Goal: Task Accomplishment & Management: Manage account settings

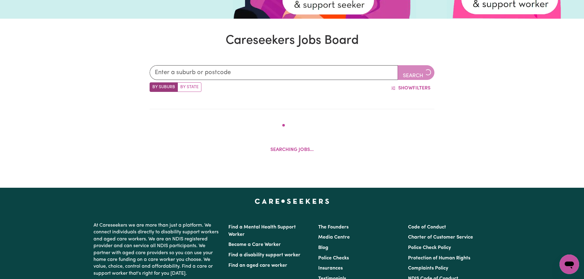
scroll to position [192, 0]
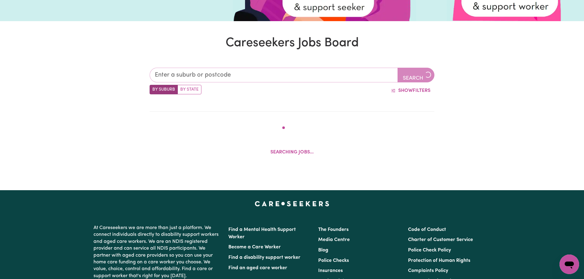
click at [263, 75] on input "text" at bounding box center [274, 75] width 248 height 15
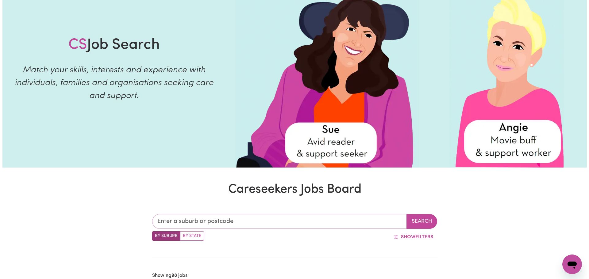
scroll to position [0, 0]
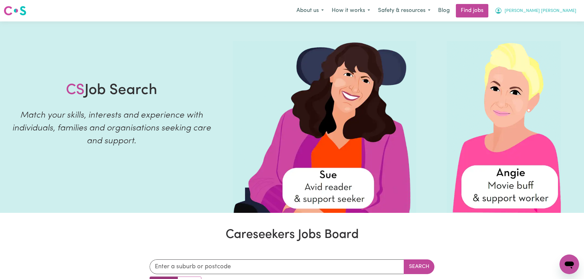
click at [560, 10] on span "[PERSON_NAME] [PERSON_NAME]" at bounding box center [541, 11] width 72 height 7
click at [559, 27] on link "My Account" at bounding box center [556, 24] width 48 height 12
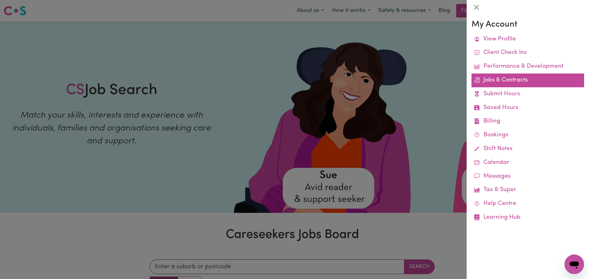
click at [527, 85] on link "Jobs & Contracts" at bounding box center [527, 81] width 113 height 14
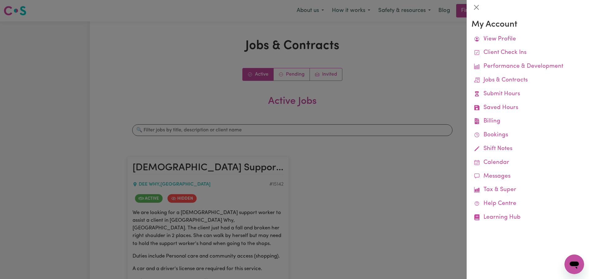
click at [312, 104] on div at bounding box center [294, 139] width 589 height 279
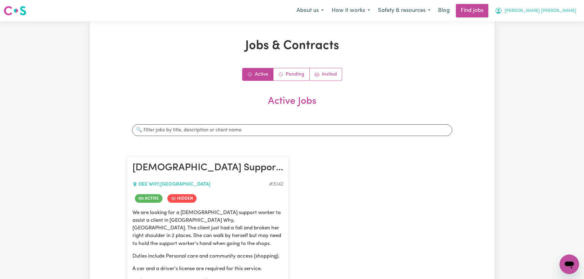
click at [560, 10] on span "[PERSON_NAME] [PERSON_NAME]" at bounding box center [541, 11] width 72 height 7
click at [560, 21] on link "My Account" at bounding box center [556, 24] width 48 height 12
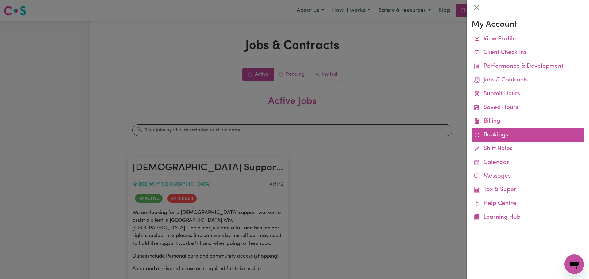
click at [501, 131] on link "Bookings" at bounding box center [527, 135] width 113 height 14
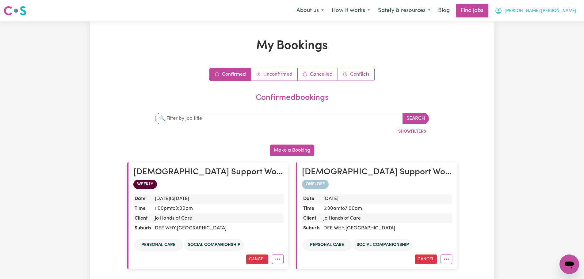
click at [556, 11] on span "[PERSON_NAME] [PERSON_NAME]" at bounding box center [541, 11] width 72 height 7
click at [309, 77] on link "Cancelled" at bounding box center [318, 74] width 40 height 12
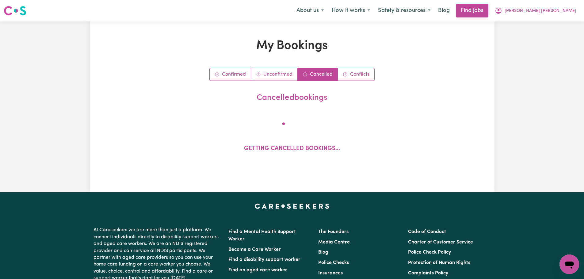
click at [333, 76] on link "Cancelled" at bounding box center [318, 74] width 40 height 12
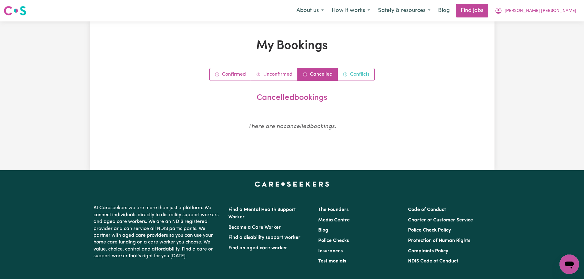
click at [347, 73] on icon "Conflict bookings" at bounding box center [345, 74] width 5 height 5
click at [435, 12] on button "Safety & resources" at bounding box center [404, 10] width 60 height 13
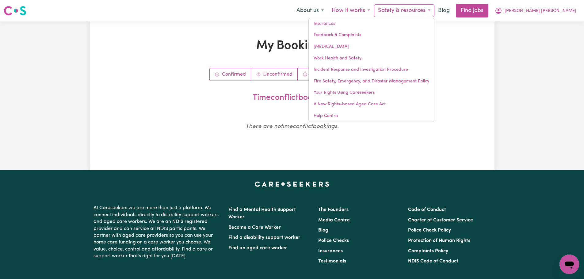
click at [374, 8] on button "How it works" at bounding box center [351, 10] width 46 height 13
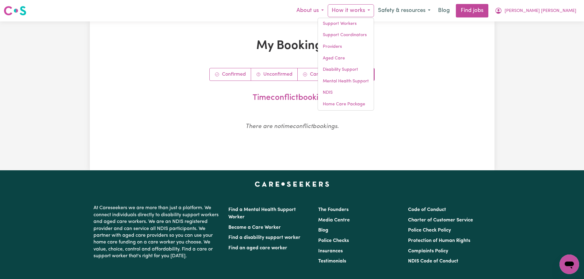
click at [328, 13] on button "About us" at bounding box center [310, 10] width 35 height 13
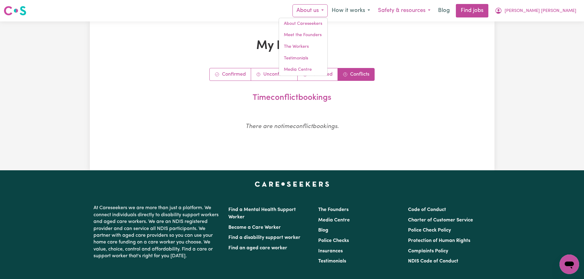
click at [433, 10] on button "Safety & resources" at bounding box center [404, 10] width 60 height 13
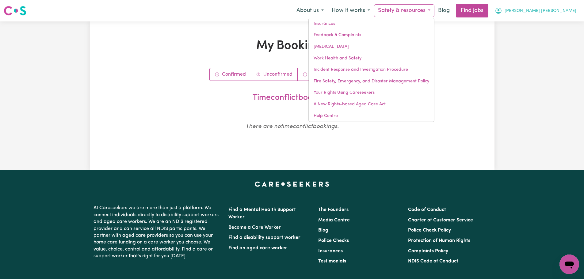
click at [573, 14] on span "[PERSON_NAME] [PERSON_NAME]" at bounding box center [541, 11] width 72 height 7
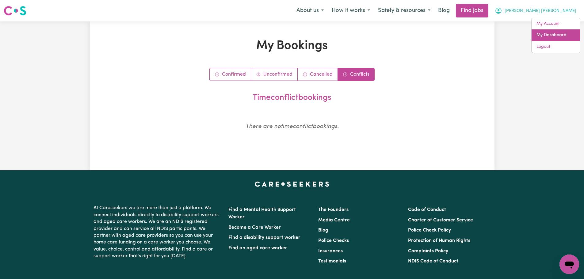
click at [561, 34] on link "My Dashboard" at bounding box center [556, 35] width 48 height 12
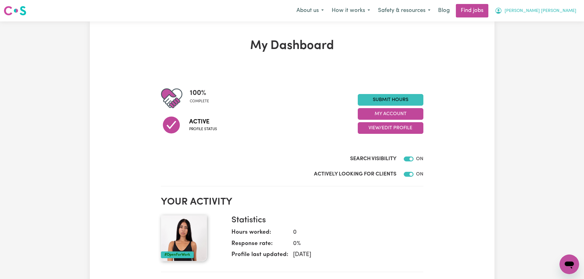
click at [565, 12] on span "[PERSON_NAME] [PERSON_NAME]" at bounding box center [541, 11] width 72 height 7
click at [560, 22] on link "My Account" at bounding box center [556, 24] width 48 height 12
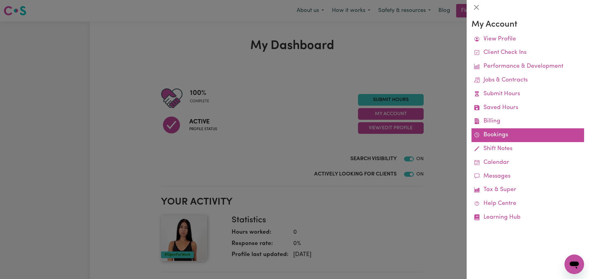
click at [506, 137] on link "Bookings" at bounding box center [527, 135] width 113 height 14
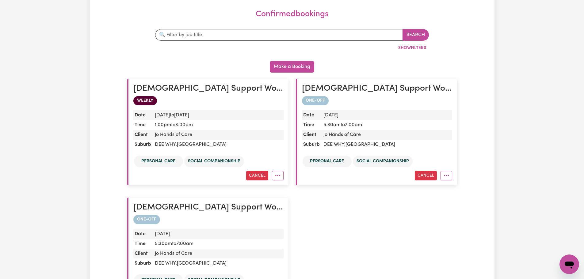
scroll to position [92, 0]
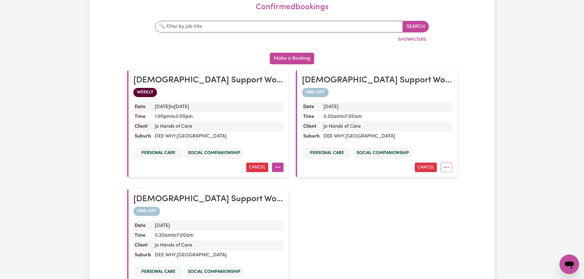
click at [280, 169] on button "More options" at bounding box center [278, 168] width 12 height 10
click at [207, 134] on dd "DEE WHY , [GEOGRAPHIC_DATA]" at bounding box center [217, 137] width 131 height 10
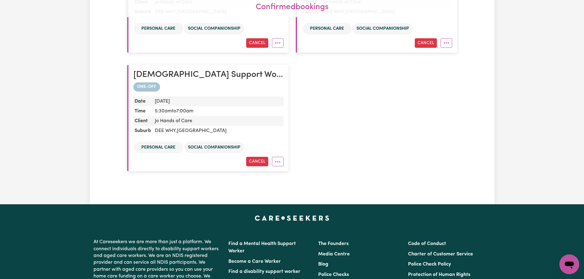
scroll to position [245, 0]
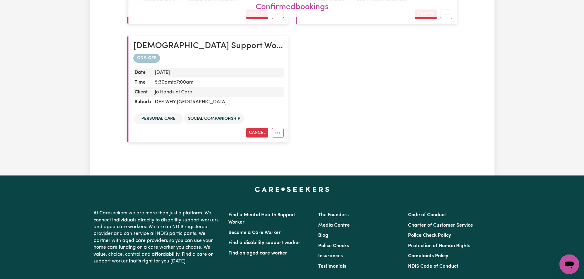
click at [208, 94] on dd "Jo Hands of Care" at bounding box center [217, 92] width 131 height 10
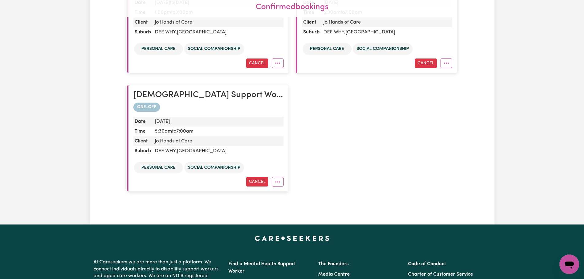
scroll to position [123, 0]
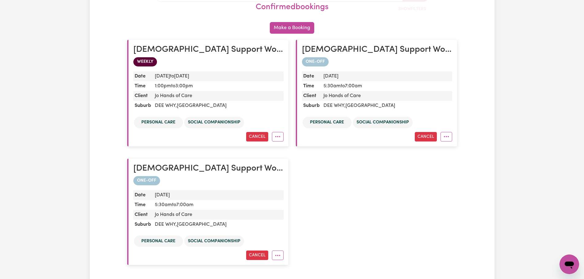
click at [151, 63] on span "WEEKLY" at bounding box center [145, 61] width 24 height 9
click at [184, 158] on div "[DEMOGRAPHIC_DATA] Support Worker Needed In Dee Why, [GEOGRAPHIC_DATA] ONE-OFF …" at bounding box center [208, 212] width 169 height 119
click at [181, 169] on h2 "[DEMOGRAPHIC_DATA] Support Worker Needed In Dee Why, [GEOGRAPHIC_DATA]" at bounding box center [208, 169] width 150 height 10
drag, startPoint x: 181, startPoint y: 169, endPoint x: 196, endPoint y: 179, distance: 17.5
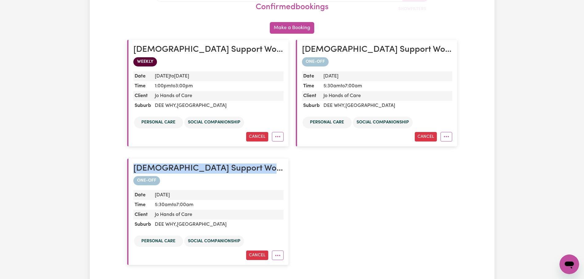
click at [181, 170] on h2 "[DEMOGRAPHIC_DATA] Support Worker Needed In Dee Why, [GEOGRAPHIC_DATA]" at bounding box center [208, 169] width 150 height 10
click at [277, 258] on icon "More options" at bounding box center [278, 256] width 6 height 6
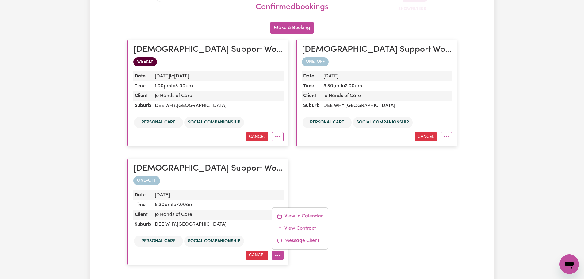
click at [409, 196] on div "[DEMOGRAPHIC_DATA] Support Worker Needed In Dee Why, [GEOGRAPHIC_DATA] WEEKLY D…" at bounding box center [292, 153] width 337 height 238
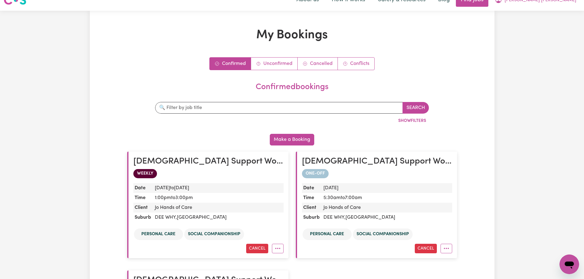
scroll to position [0, 0]
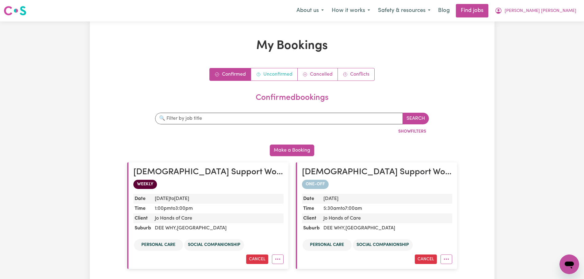
click at [276, 75] on link "Unconfirmed" at bounding box center [274, 74] width 47 height 12
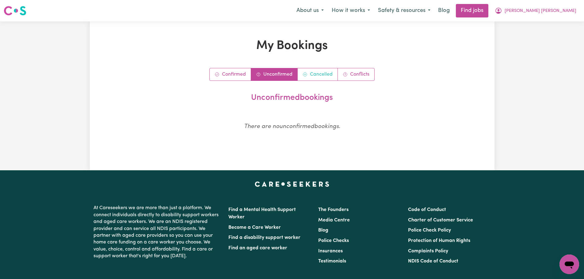
click at [318, 78] on link "Cancelled" at bounding box center [318, 74] width 40 height 12
click at [351, 77] on link "Conflicts" at bounding box center [356, 74] width 36 height 12
click at [237, 76] on link "Confirmed" at bounding box center [230, 74] width 41 height 12
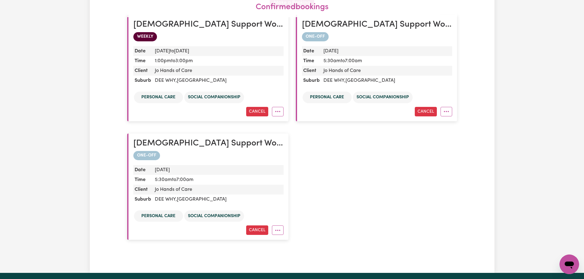
scroll to position [153, 0]
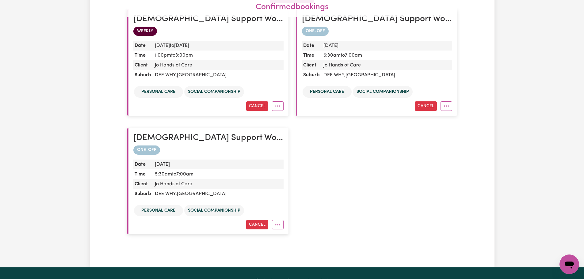
click at [136, 27] on span "WEEKLY" at bounding box center [145, 31] width 24 height 9
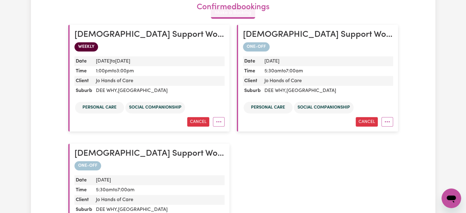
scroll to position [61, 0]
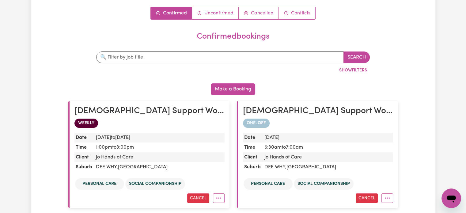
drag, startPoint x: 80, startPoint y: 117, endPoint x: 84, endPoint y: 115, distance: 4.8
click at [80, 117] on article "[DEMOGRAPHIC_DATA] Support Worker Needed In Dee Why, [GEOGRAPHIC_DATA] WEEKLY D…" at bounding box center [148, 154] width 161 height 107
click at [86, 114] on h2 "[DEMOGRAPHIC_DATA] Support Worker Needed In Dee Why, [GEOGRAPHIC_DATA]" at bounding box center [150, 111] width 150 height 10
click at [116, 163] on dd "DEE WHY , [GEOGRAPHIC_DATA]" at bounding box center [159, 167] width 131 height 10
click at [109, 157] on dd "Jo Hands of Care" at bounding box center [159, 157] width 131 height 10
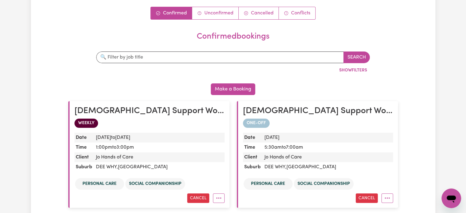
drag, startPoint x: 109, startPoint y: 167, endPoint x: 103, endPoint y: 176, distance: 11.0
click at [110, 167] on dd "DEE WHY , [GEOGRAPHIC_DATA]" at bounding box center [159, 167] width 131 height 10
drag, startPoint x: 103, startPoint y: 176, endPoint x: 104, endPoint y: 183, distance: 6.9
click at [103, 177] on ul "Personal care Social companionship" at bounding box center [150, 184] width 150 height 14
drag, startPoint x: 104, startPoint y: 183, endPoint x: 129, endPoint y: 178, distance: 25.0
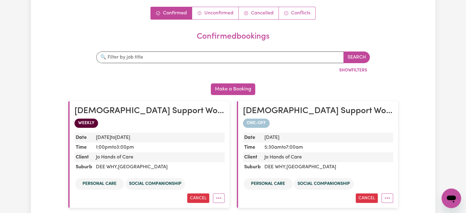
click at [105, 183] on li "Personal care" at bounding box center [99, 184] width 49 height 12
click at [151, 178] on li "Social companionship" at bounding box center [155, 184] width 60 height 12
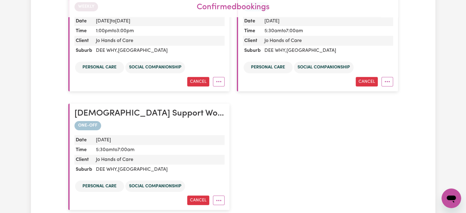
scroll to position [215, 0]
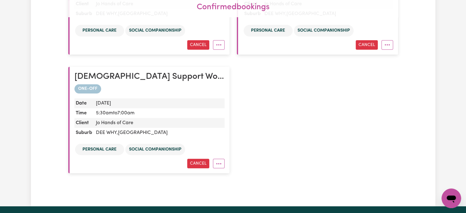
click at [149, 154] on li "Social companionship" at bounding box center [155, 150] width 60 height 12
click at [225, 167] on article "[DEMOGRAPHIC_DATA] Support Worker Needed In Dee Why, [GEOGRAPHIC_DATA] ONE-OFF …" at bounding box center [148, 120] width 161 height 107
click at [223, 167] on button "More options" at bounding box center [219, 164] width 12 height 10
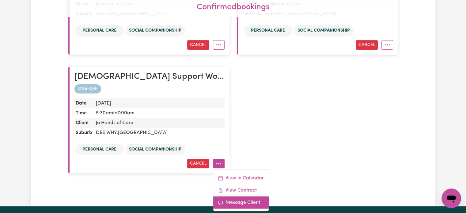
click at [252, 202] on link "Message Client" at bounding box center [241, 203] width 56 height 12
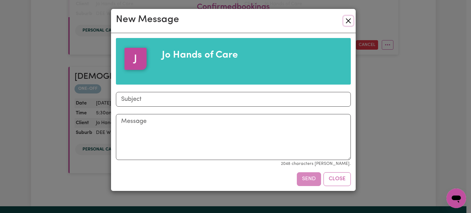
click at [352, 24] on button "Close" at bounding box center [348, 21] width 10 height 10
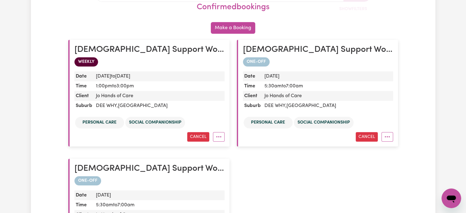
scroll to position [153, 0]
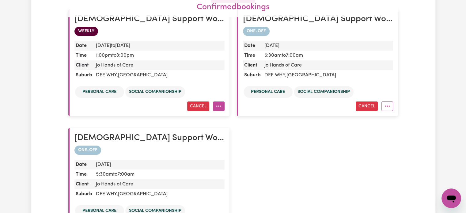
click at [216, 104] on icon "More options" at bounding box center [219, 106] width 6 height 6
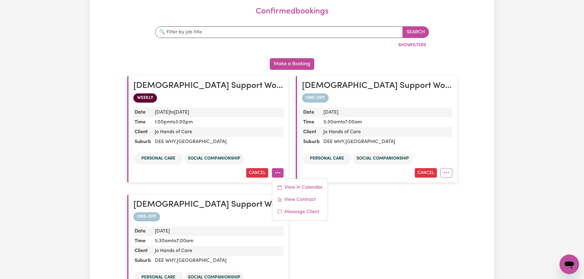
scroll to position [24, 0]
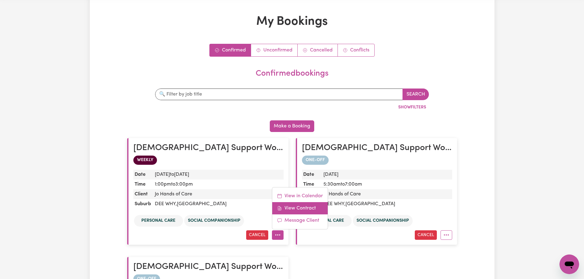
click at [303, 209] on link "View Contract" at bounding box center [300, 208] width 56 height 12
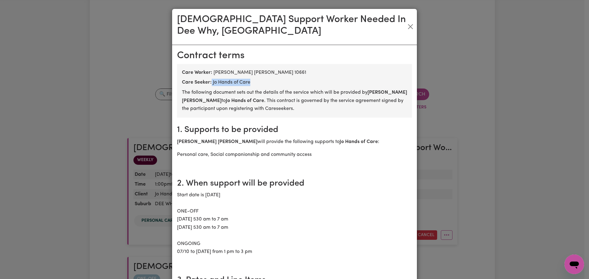
drag, startPoint x: 208, startPoint y: 69, endPoint x: 255, endPoint y: 74, distance: 46.9
click at [255, 79] on div "Care Seeker: Jo Hands of Care" at bounding box center [294, 82] width 225 height 7
copy div "Jo Hands of Care"
click at [62, 113] on div "[DEMOGRAPHIC_DATA] Support Worker Needed In Dee Why, [GEOGRAPHIC_DATA] [DEMOGRA…" at bounding box center [294, 139] width 589 height 279
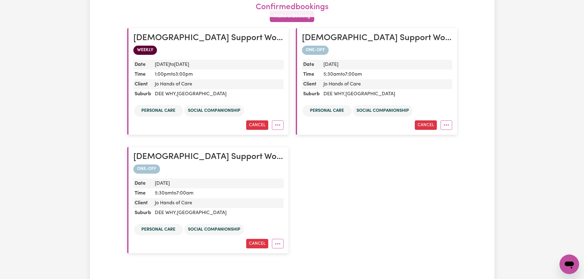
scroll to position [147, 0]
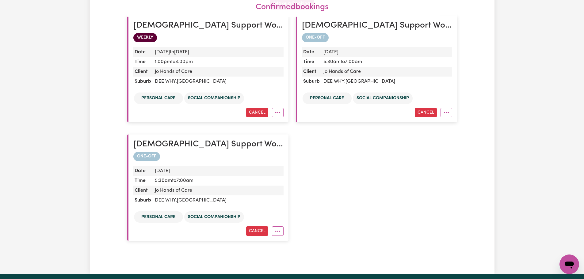
click at [1, 171] on div "My Bookings Confirmed Unconfirmed Cancelled Conflicts confirmed bookings Search…" at bounding box center [292, 75] width 584 height 400
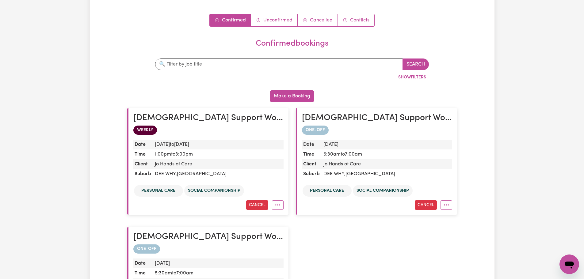
scroll to position [123, 0]
